Goal: Information Seeking & Learning: Learn about a topic

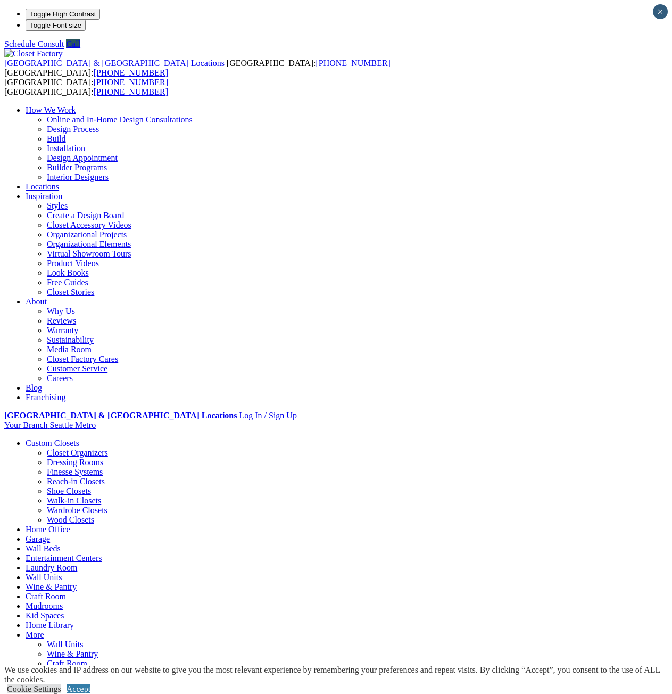
click at [67, 448] on link "Closet Organizers" at bounding box center [77, 452] width 61 height 9
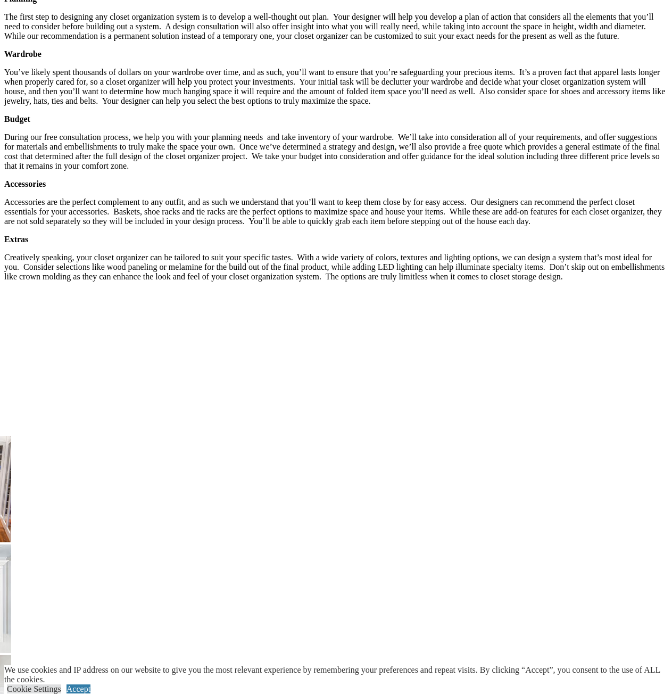
scroll to position [1703, 0]
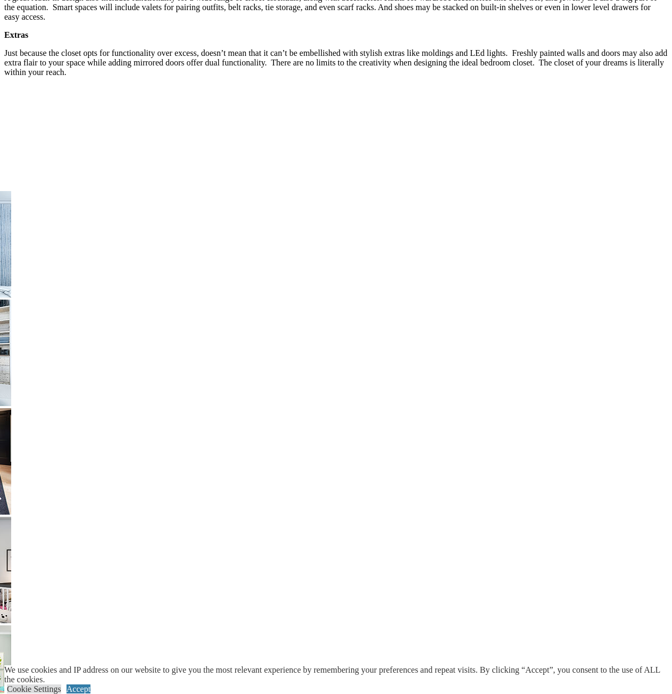
scroll to position [1703, 0]
